Goal: Information Seeking & Learning: Learn about a topic

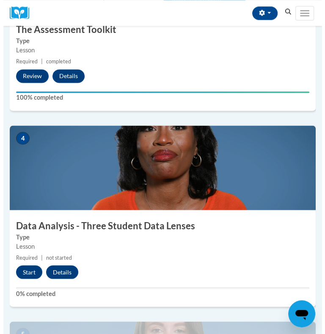
scroll to position [717, 0]
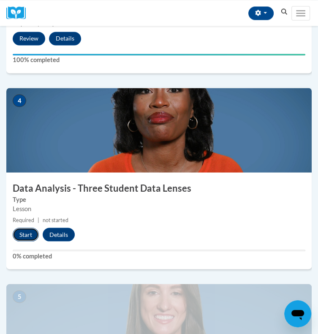
click at [27, 231] on button "Start" at bounding box center [26, 235] width 26 height 14
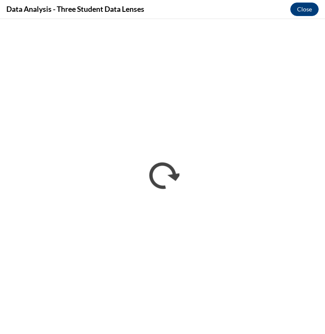
scroll to position [0, 0]
